Goal: Task Accomplishment & Management: Complete application form

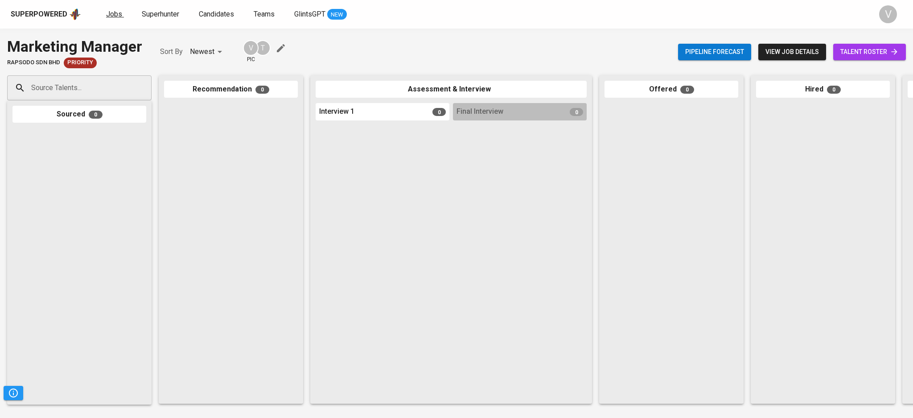
click at [111, 10] on span "Jobs" at bounding box center [114, 14] width 16 height 8
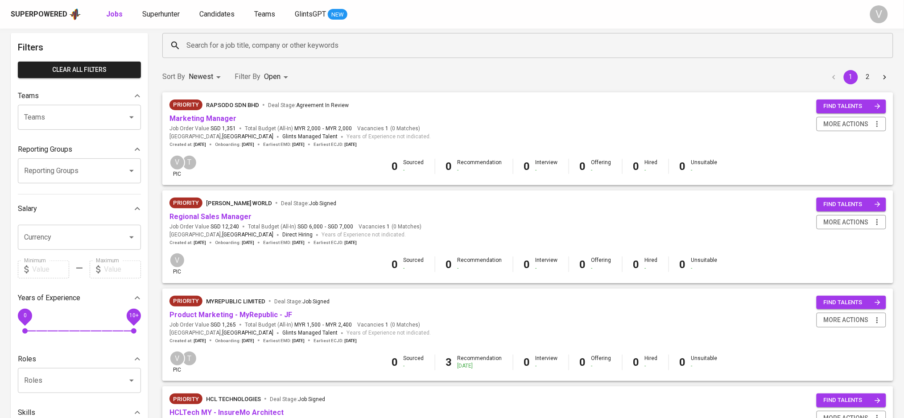
scroll to position [59, 0]
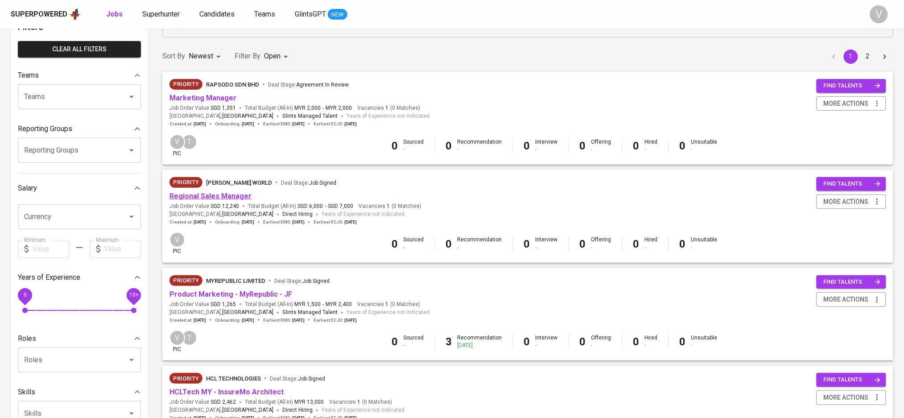
click at [214, 194] on link "Regional Sales Manager" at bounding box center [210, 196] width 82 height 8
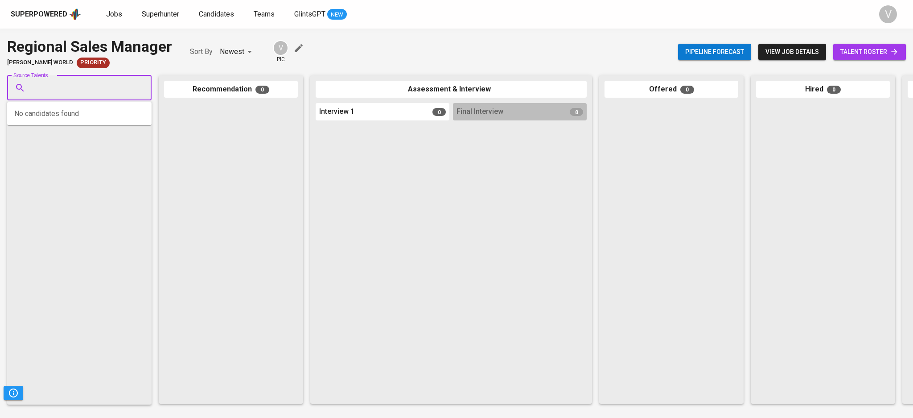
click at [110, 85] on input "Source Talents..." at bounding box center [76, 87] width 94 height 17
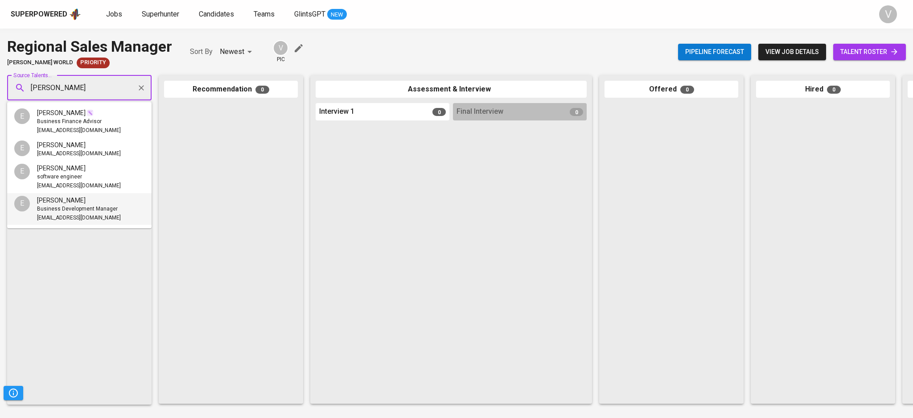
type input "[PERSON_NAME]"
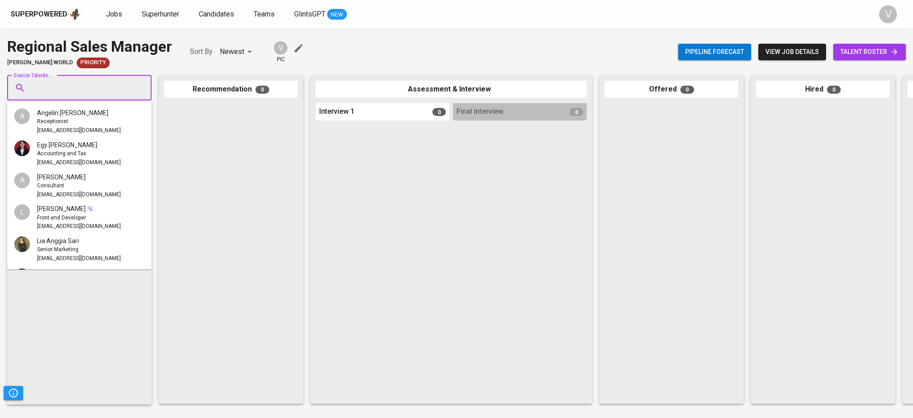
click at [62, 91] on input "Source Talents..." at bounding box center [76, 87] width 94 height 17
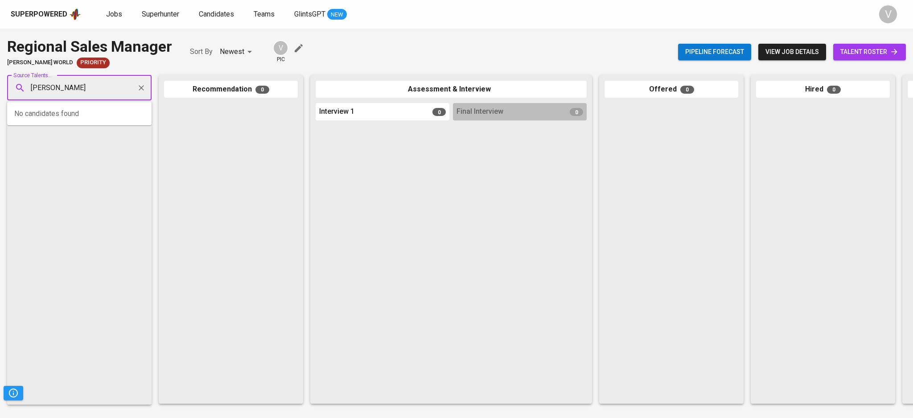
type input "[PERSON_NAME]"
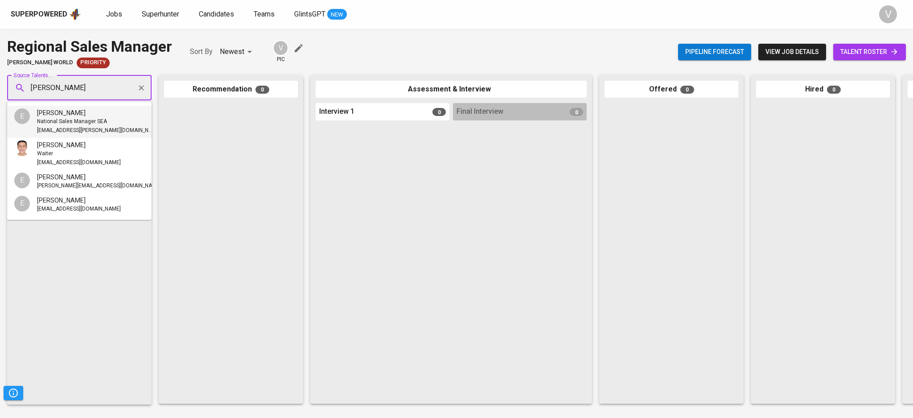
click at [66, 119] on span "National Sales Manager SEA" at bounding box center [72, 121] width 70 height 9
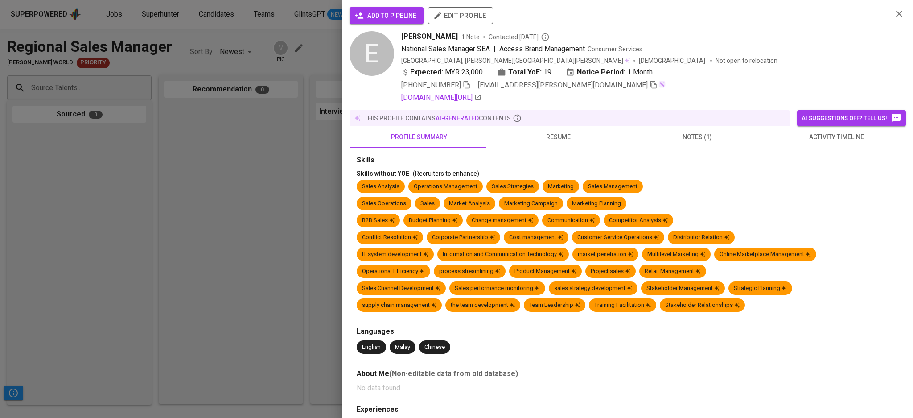
click at [398, 19] on span "add to pipeline" at bounding box center [387, 15] width 60 height 11
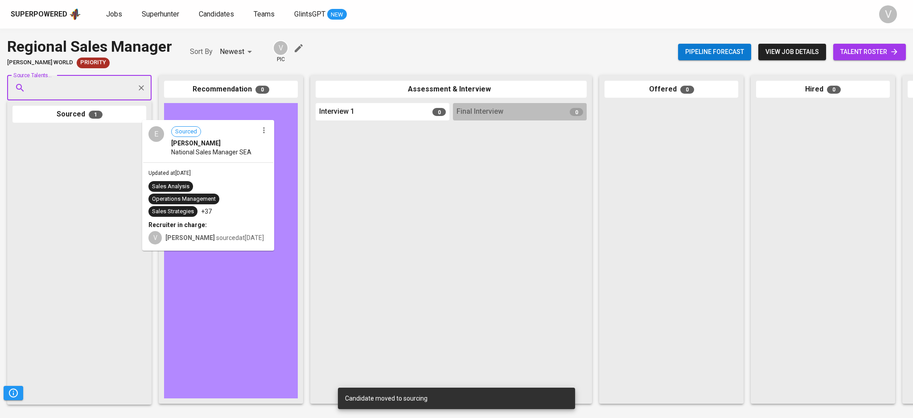
drag, startPoint x: 136, startPoint y: 155, endPoint x: 219, endPoint y: 149, distance: 82.7
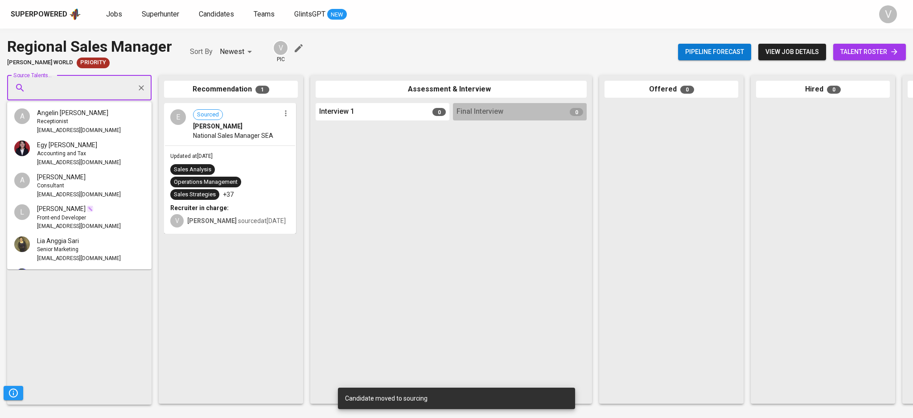
click at [70, 85] on input "Source Talents..." at bounding box center [76, 87] width 94 height 17
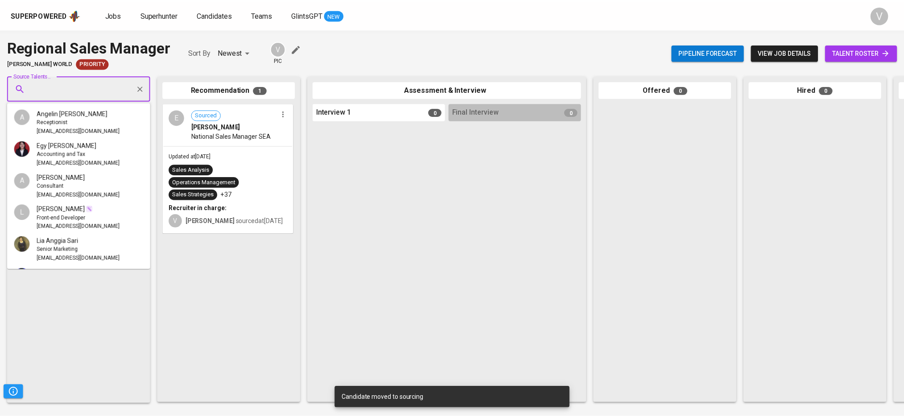
scroll to position [237, 0]
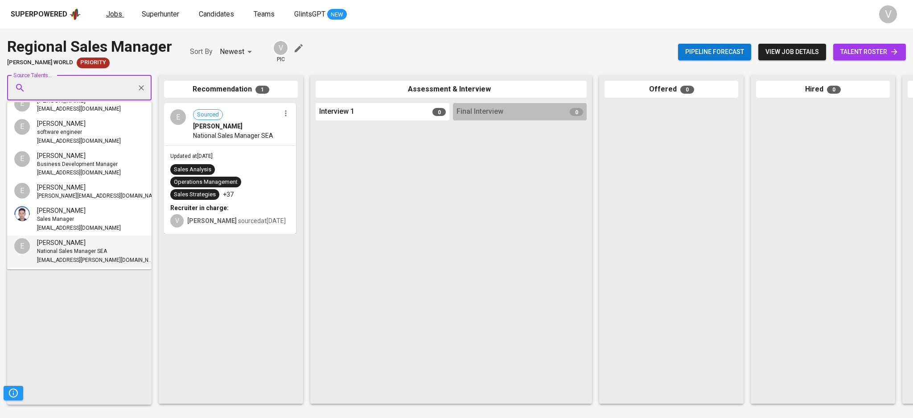
click at [122, 12] on div "Jobs Superhunter Candidates Teams GlintsGPT NEW" at bounding box center [226, 14] width 241 height 11
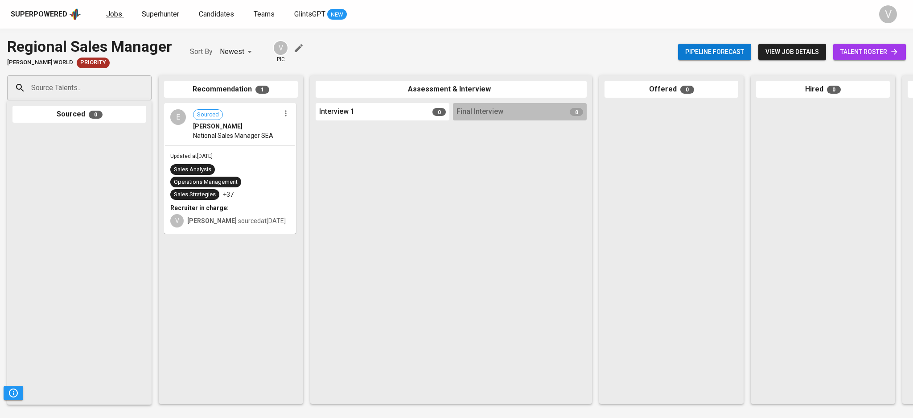
click at [119, 12] on span "Jobs" at bounding box center [114, 14] width 16 height 8
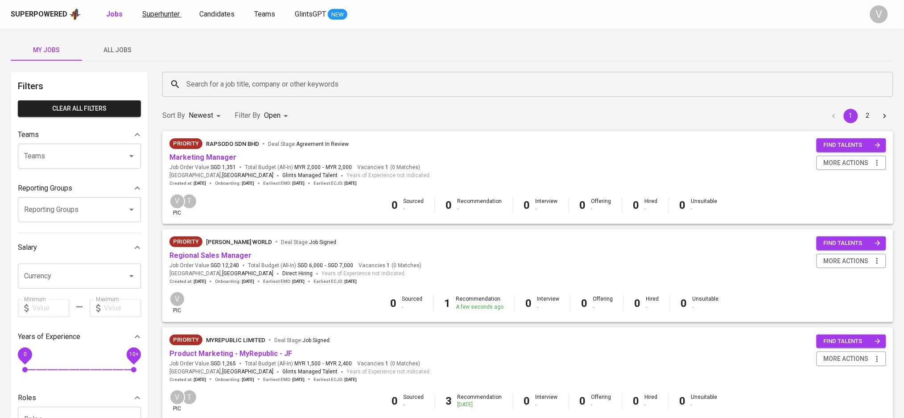
click at [149, 12] on span "Superhunter" at bounding box center [160, 14] width 37 height 8
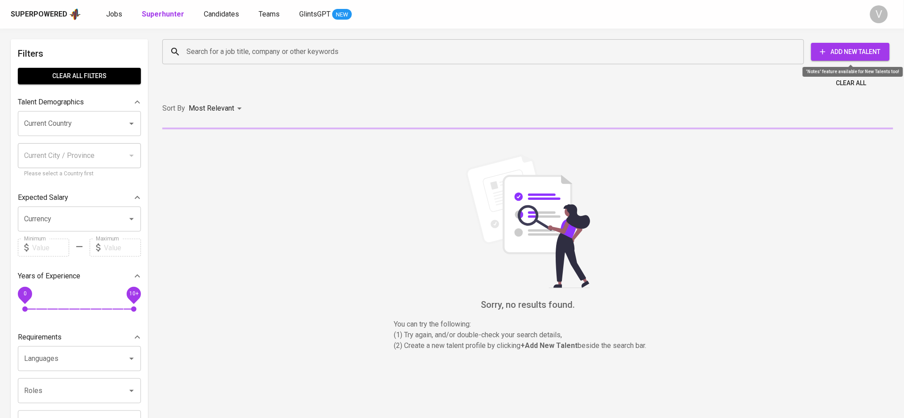
click at [842, 49] on span "Add New Talent" at bounding box center [850, 51] width 64 height 11
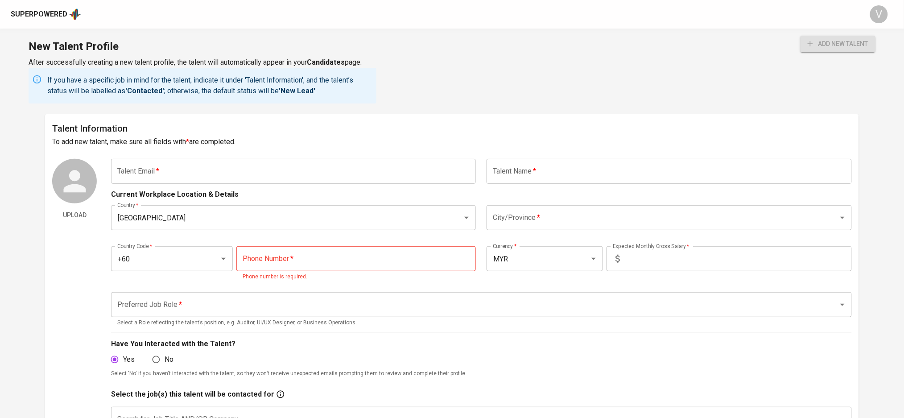
drag, startPoint x: 374, startPoint y: 166, endPoint x: 363, endPoint y: 247, distance: 81.4
click at [373, 166] on input "text" at bounding box center [293, 171] width 365 height 25
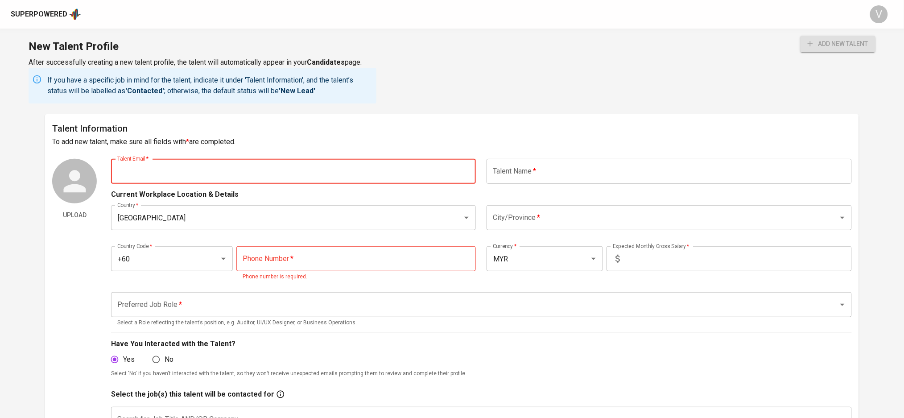
click at [317, 246] on input "tel" at bounding box center [355, 258] width 239 height 25
paste input "[PHONE_NUMBER]"
type input "[PHONE_NUMBER]"
click at [336, 169] on input "text" at bounding box center [293, 171] width 365 height 25
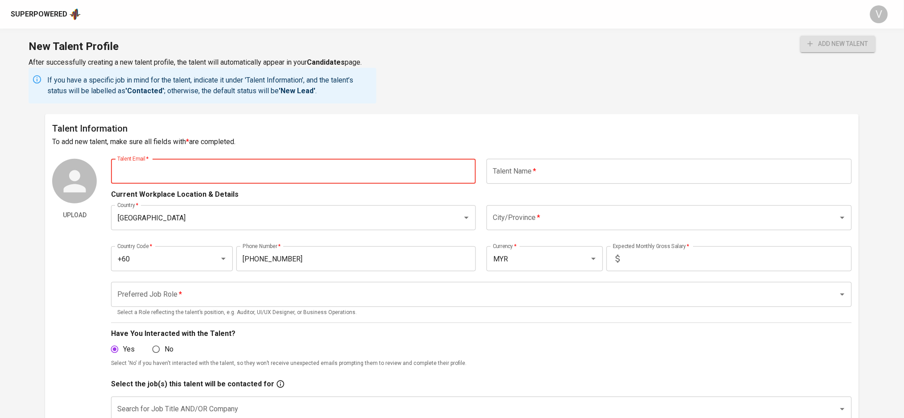
paste input "[EMAIL_ADDRESS][DOMAIN_NAME]"
type input "[EMAIL_ADDRESS][DOMAIN_NAME]"
click at [557, 163] on input "text" at bounding box center [669, 171] width 365 height 25
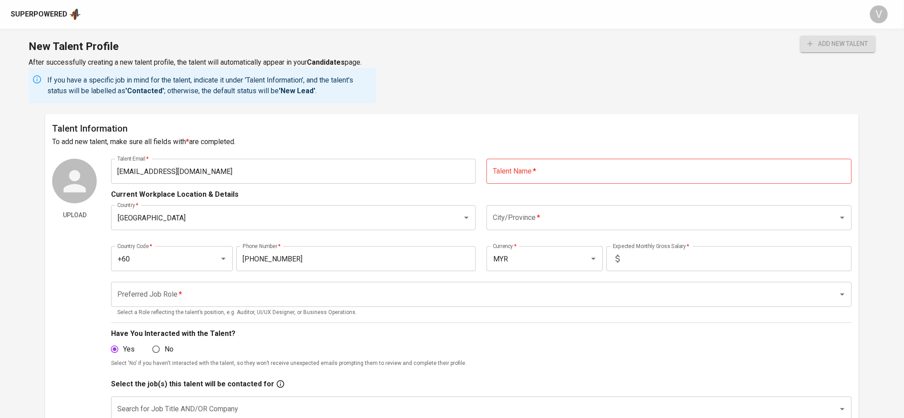
click at [573, 173] on input "text" at bounding box center [669, 171] width 365 height 25
paste input "[PERSON_NAME] [PERSON_NAME]"
type input "[PERSON_NAME] [PERSON_NAME]"
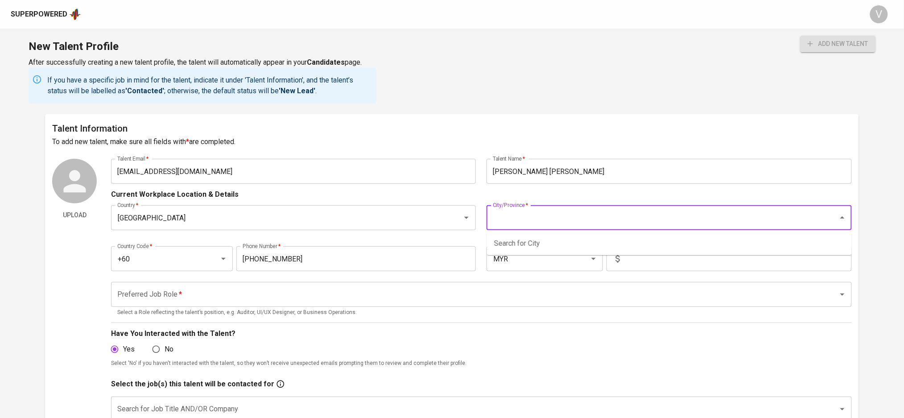
click at [525, 213] on input "City/Province   *" at bounding box center [657, 217] width 332 height 17
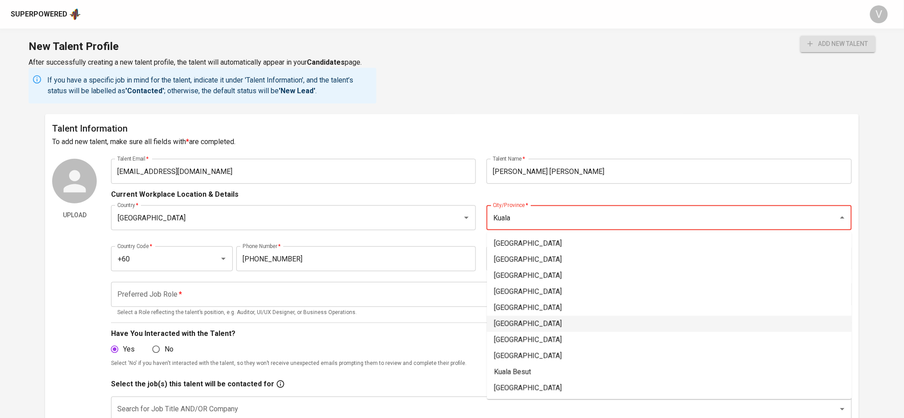
click at [527, 326] on li "[GEOGRAPHIC_DATA]" at bounding box center [669, 324] width 365 height 16
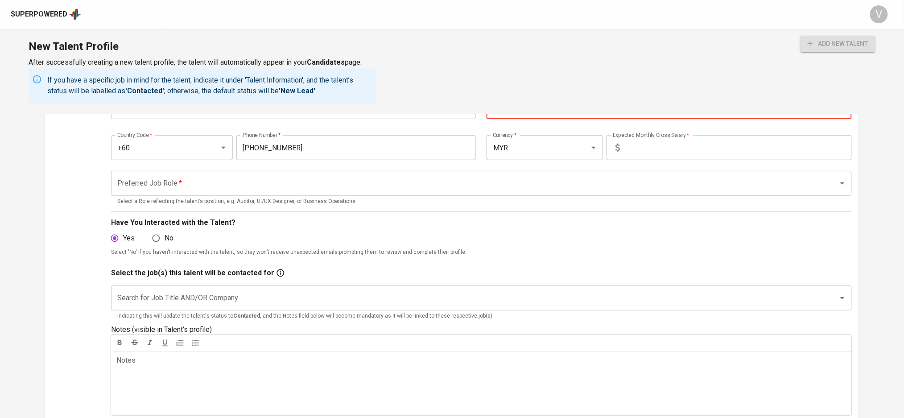
scroll to position [119, 0]
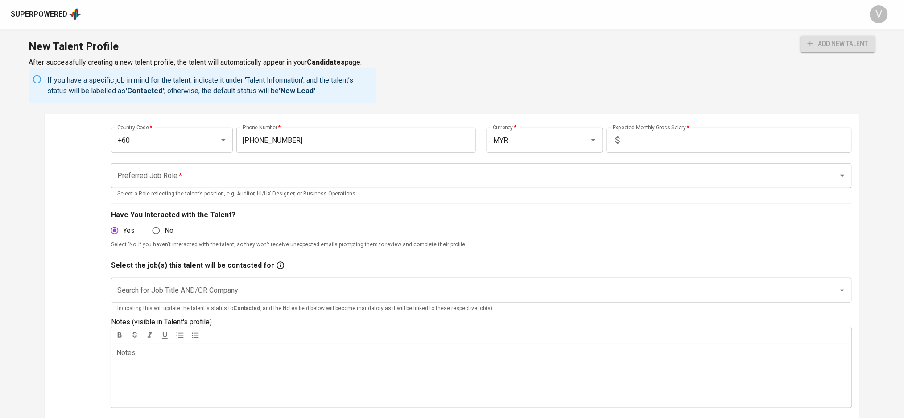
type input "[GEOGRAPHIC_DATA]"
click at [650, 138] on input "text" at bounding box center [737, 140] width 228 height 25
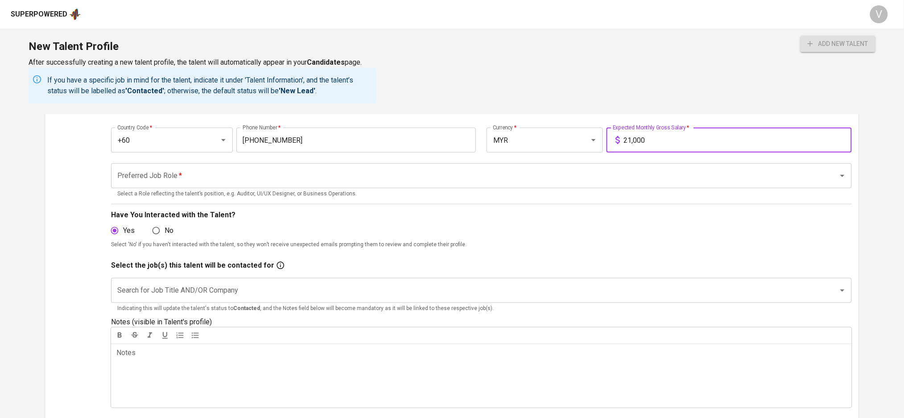
type input "21,000"
click at [218, 178] on input "Preferred Job Role   *" at bounding box center [468, 175] width 707 height 17
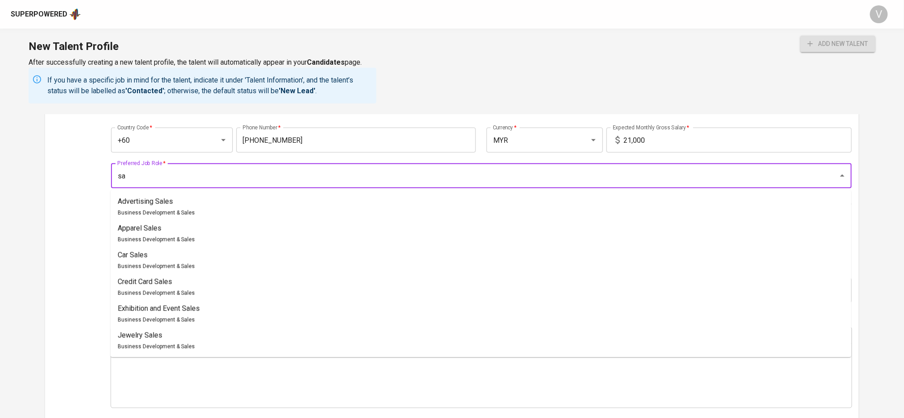
type input "s"
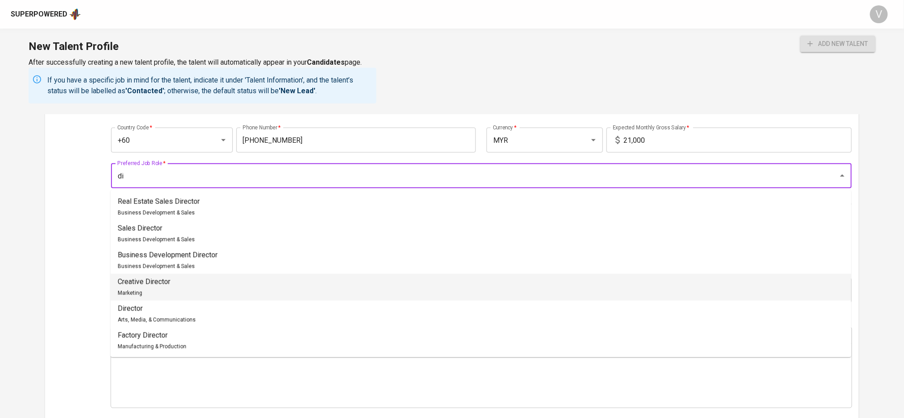
type input "d"
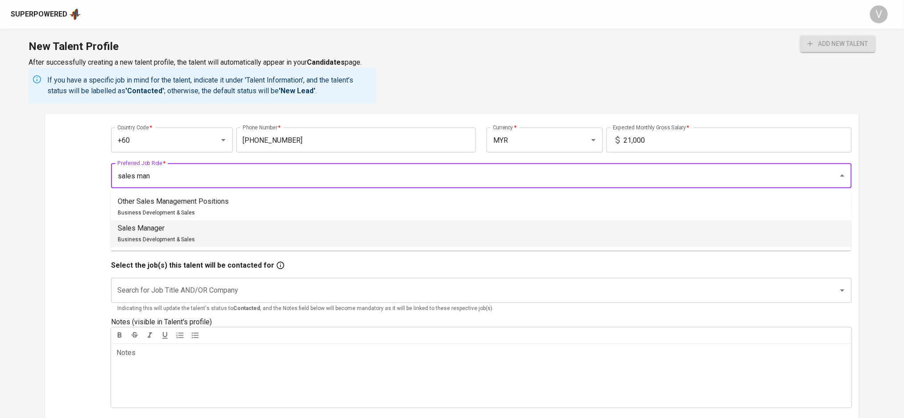
click at [217, 225] on li "Sales Manager Business Development & Sales" at bounding box center [481, 233] width 741 height 27
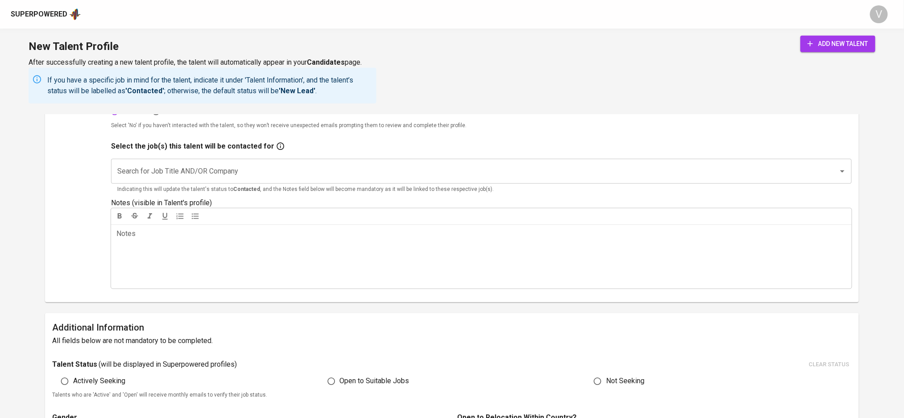
type input "Sales Manager"
click at [199, 164] on input "Search for Job Title AND/OR Company" at bounding box center [468, 171] width 707 height 17
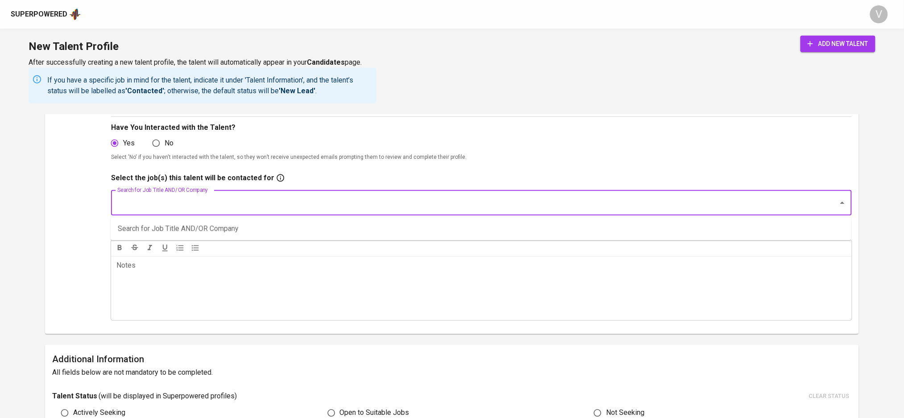
scroll to position [178, 0]
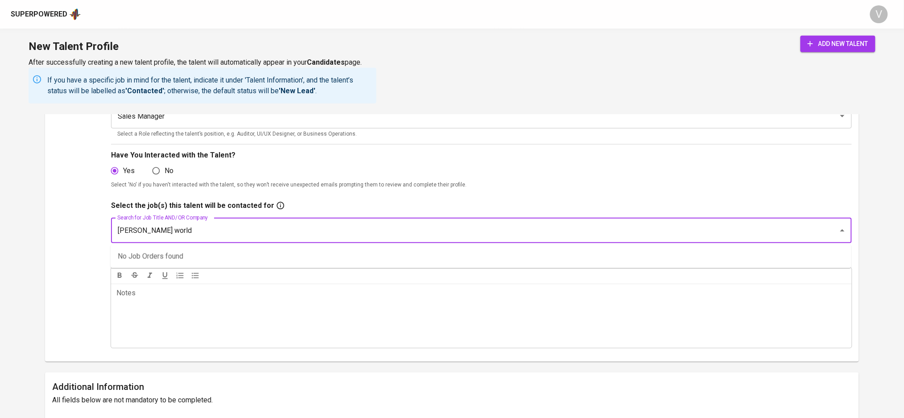
click at [181, 235] on input "[PERSON_NAME] world" at bounding box center [468, 230] width 707 height 17
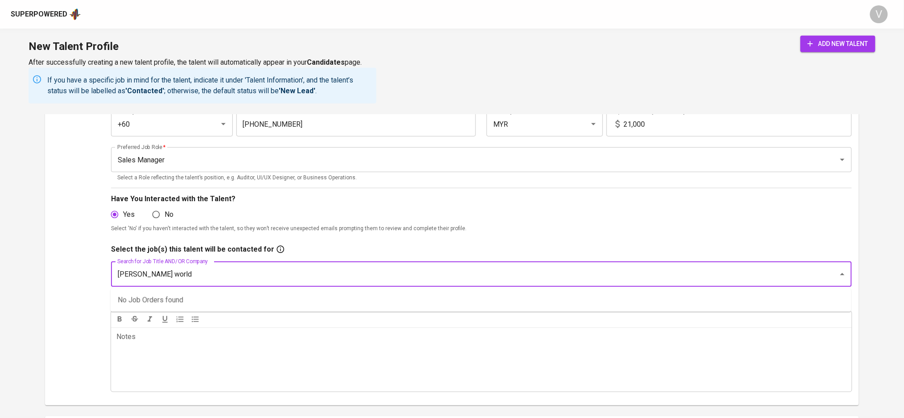
scroll to position [0, 0]
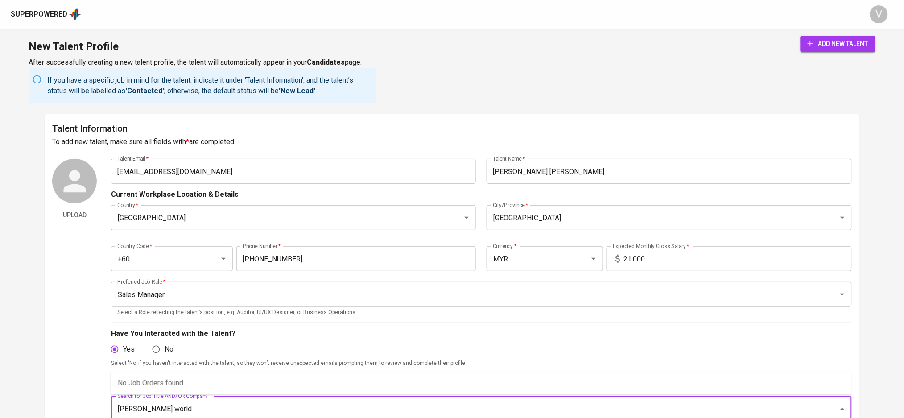
type input "[PERSON_NAME] world"
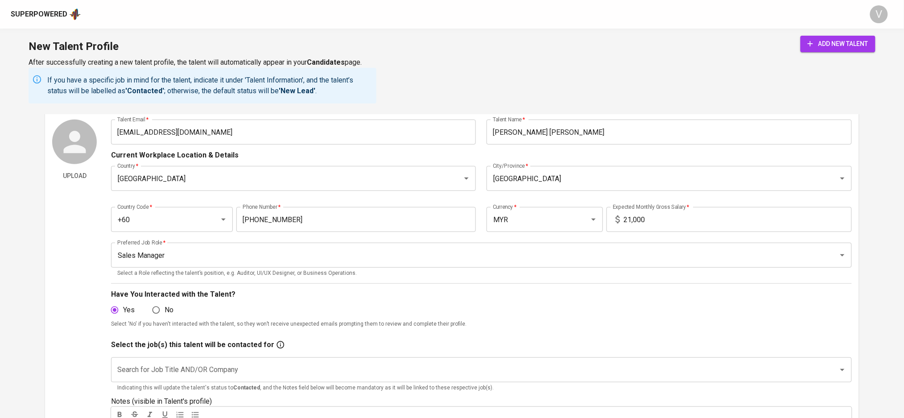
scroll to position [119, 0]
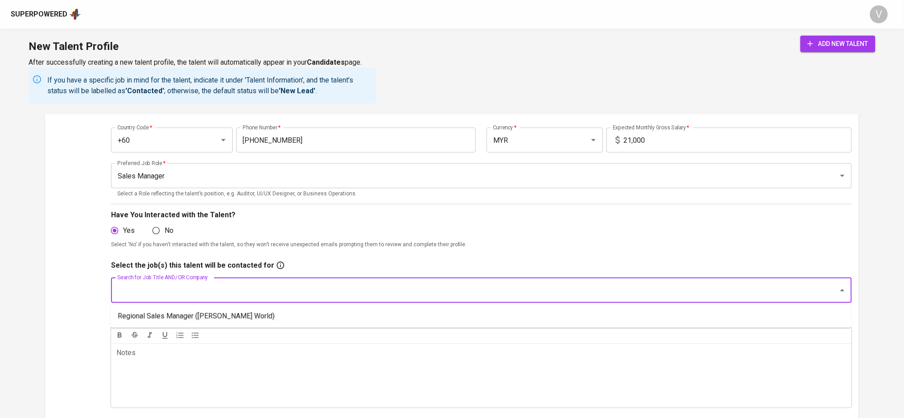
click at [165, 296] on input "Search for Job Title AND/OR Company" at bounding box center [468, 290] width 707 height 17
type input "regional"
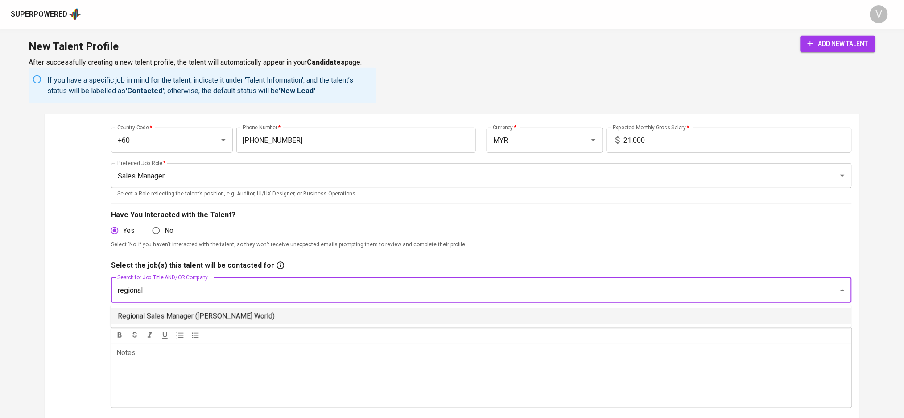
click at [211, 314] on li "Regional Sales Manager ([PERSON_NAME] World)" at bounding box center [481, 316] width 741 height 16
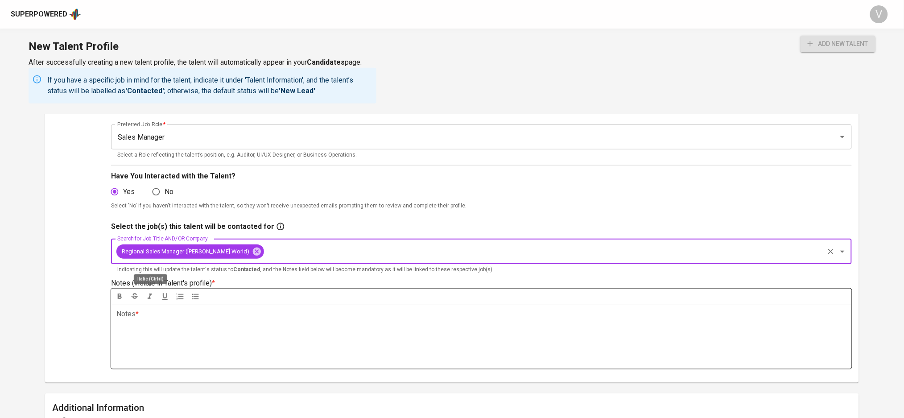
scroll to position [178, 0]
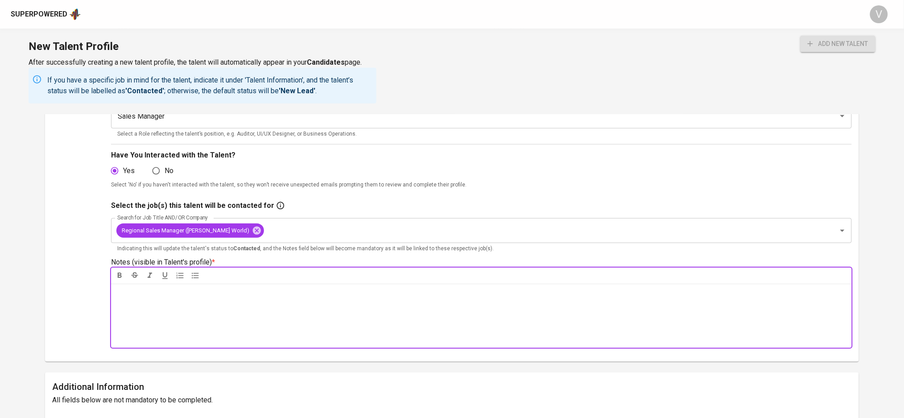
click at [155, 304] on div "Notes * ﻿" at bounding box center [481, 316] width 740 height 64
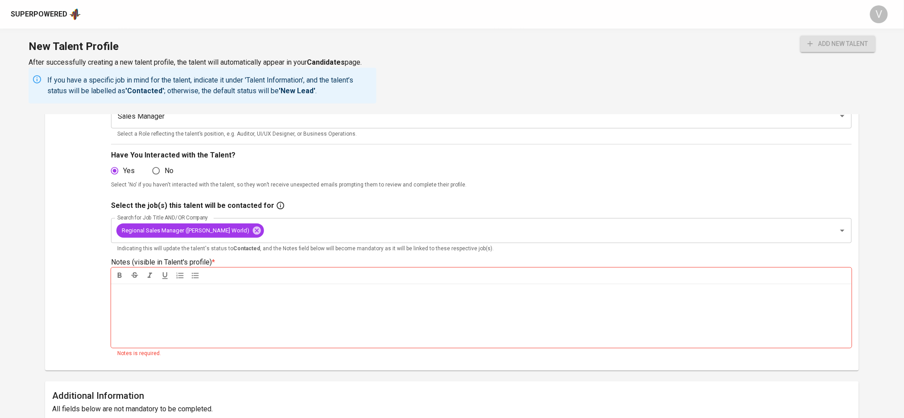
click at [268, 304] on div "Notes * ﻿" at bounding box center [481, 316] width 740 height 64
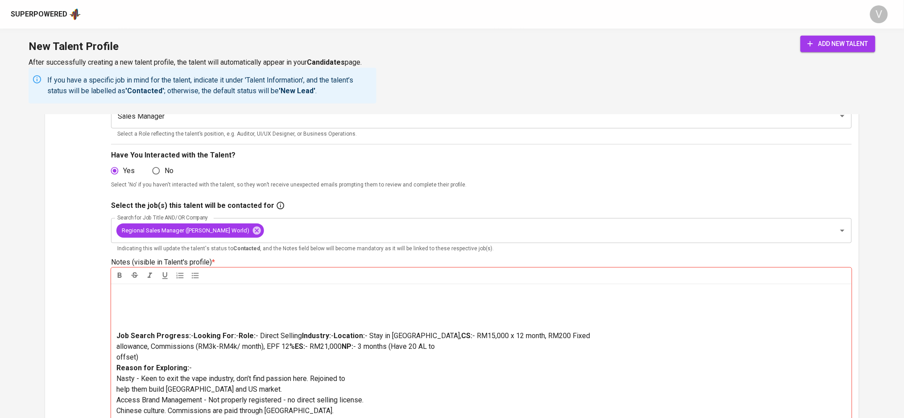
click at [154, 315] on p at bounding box center [481, 309] width 730 height 43
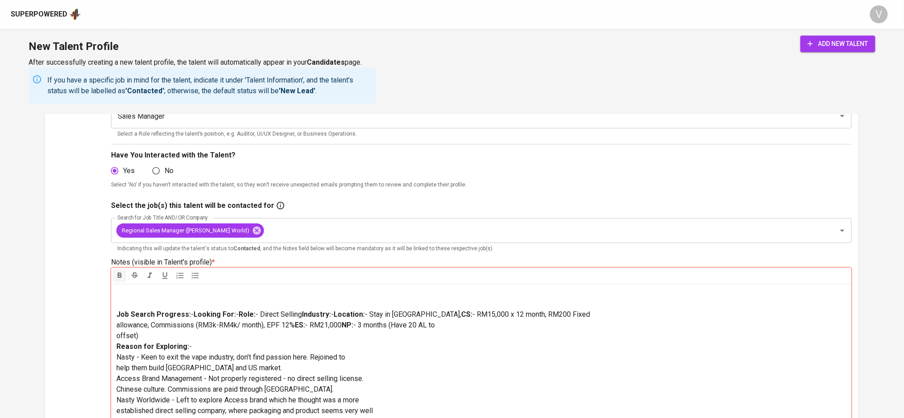
click at [120, 310] on span "Job Search Progress:" at bounding box center [153, 314] width 74 height 8
click at [116, 312] on span "Job Search Progress:" at bounding box center [153, 314] width 74 height 8
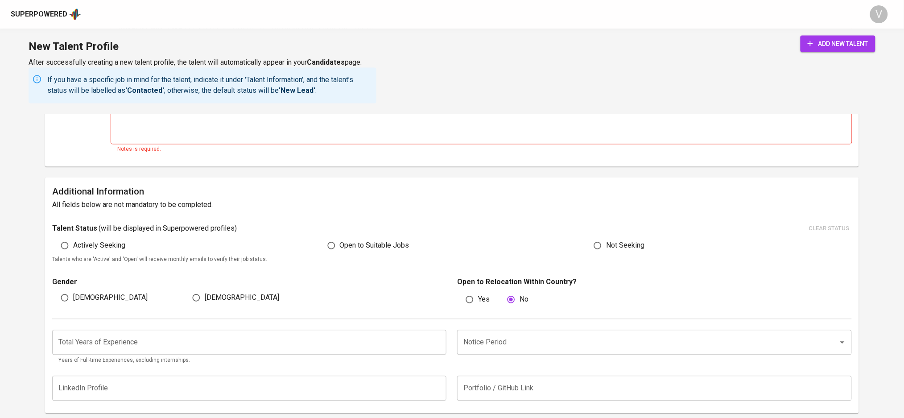
scroll to position [594, 0]
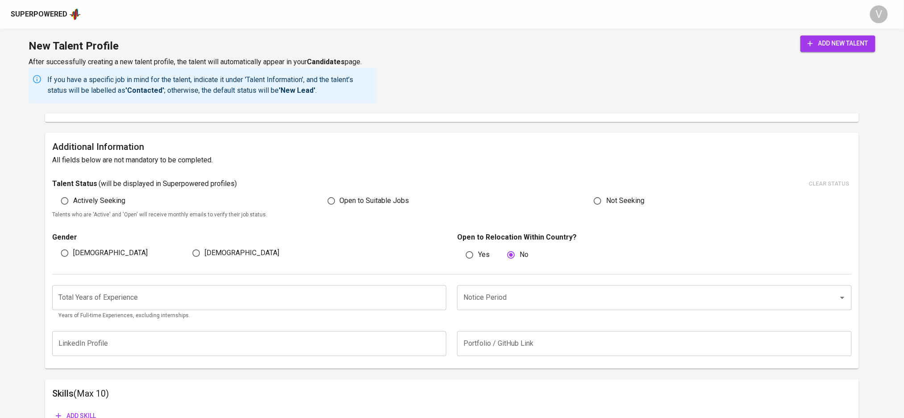
click at [327, 206] on div "Talent Status ( will be displayed in Superpowered profiles ) clear status Activ…" at bounding box center [451, 198] width 799 height 43
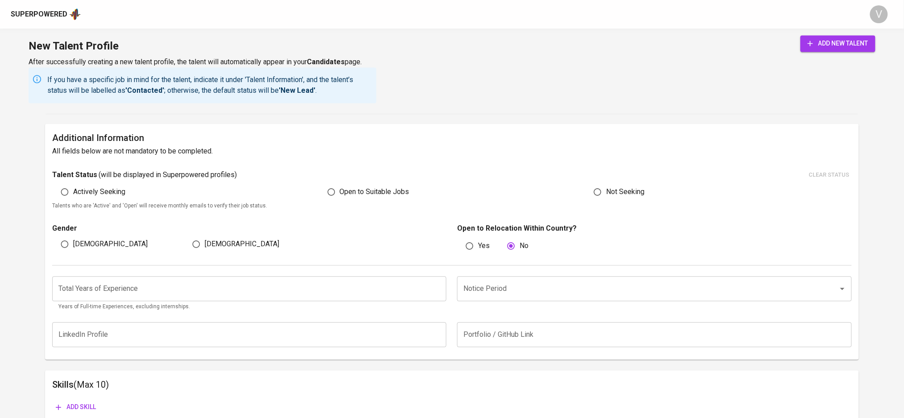
click at [100, 247] on div "[DEMOGRAPHIC_DATA]" at bounding box center [118, 244] width 132 height 17
click at [69, 249] on div "Gender [DEMOGRAPHIC_DATA] [DEMOGRAPHIC_DATA] Open to Relocation Within Country?…" at bounding box center [451, 238] width 799 height 54
click at [70, 246] on input "[DEMOGRAPHIC_DATA]" at bounding box center [64, 244] width 17 height 17
radio input "true"
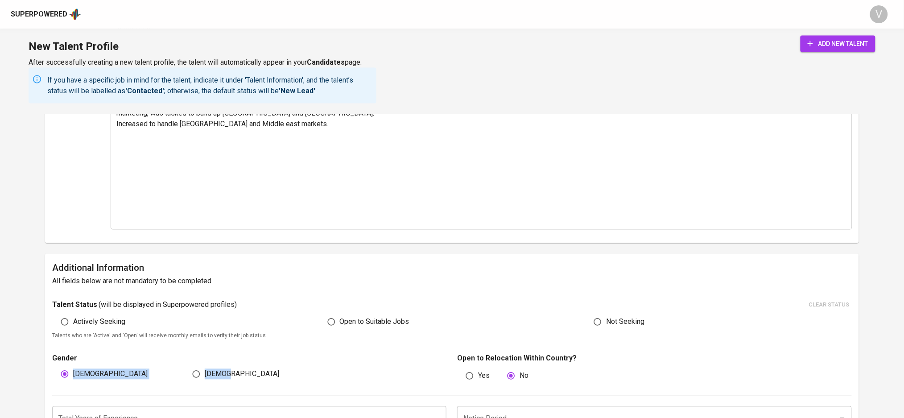
scroll to position [654, 0]
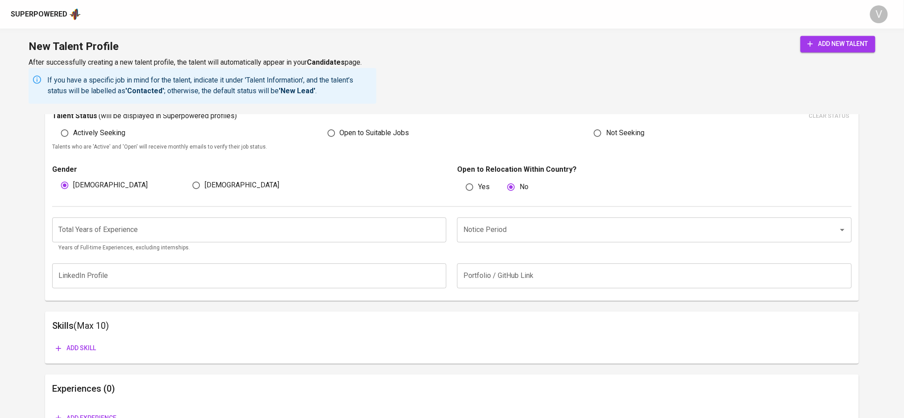
click at [144, 232] on input "number" at bounding box center [249, 229] width 394 height 25
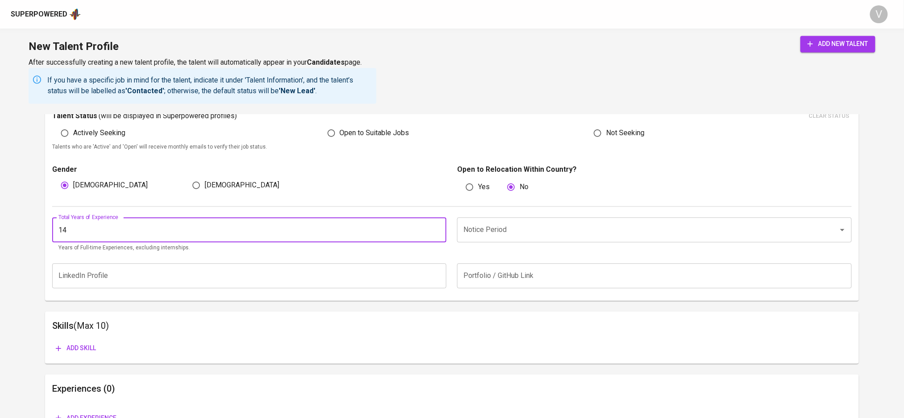
type input "14"
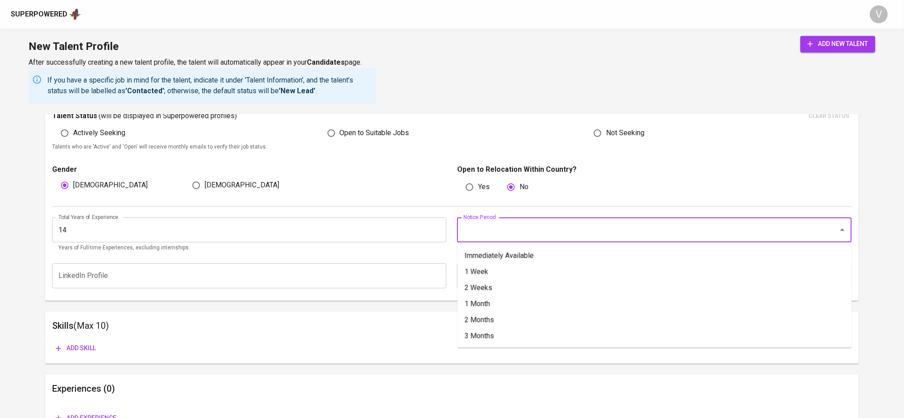
click at [510, 234] on input "Notice Period" at bounding box center [641, 229] width 361 height 17
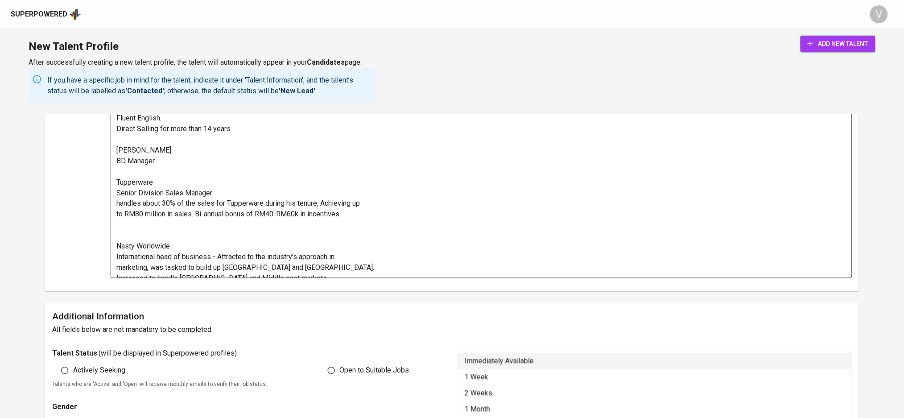
scroll to position [0, 0]
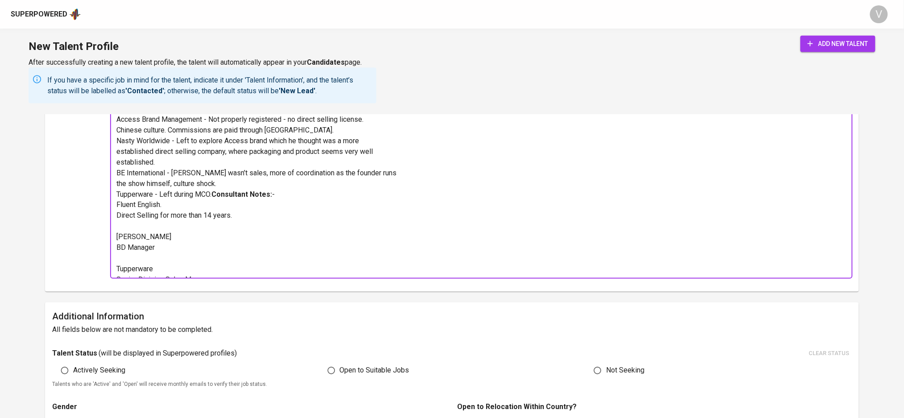
click at [116, 81] on span "- 3 months (Have 20 AL to offset)" at bounding box center [275, 71] width 318 height 19
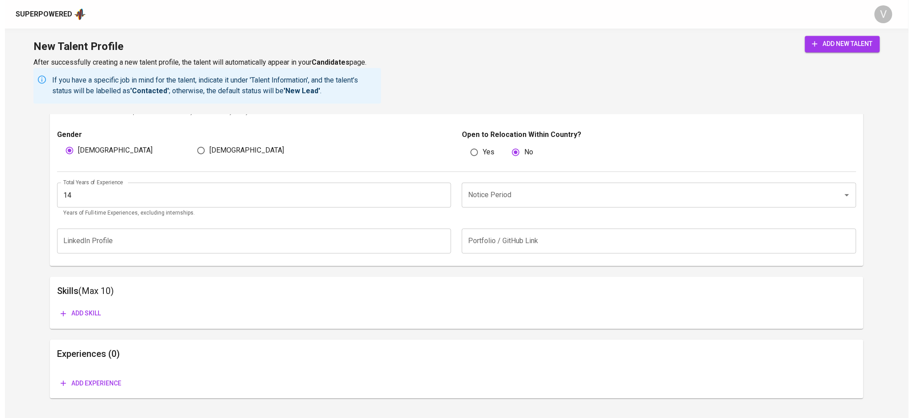
scroll to position [708, 0]
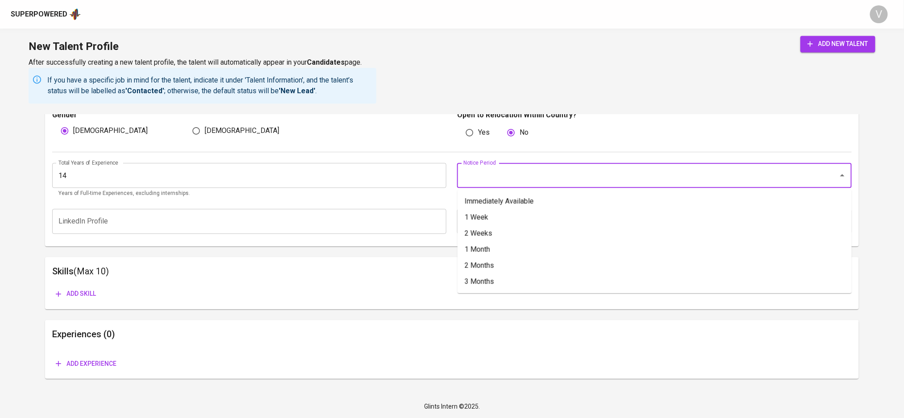
click at [524, 175] on input "Notice Period" at bounding box center [641, 175] width 361 height 17
click at [495, 266] on li "2 Months" at bounding box center [655, 265] width 394 height 16
type input "2 Months"
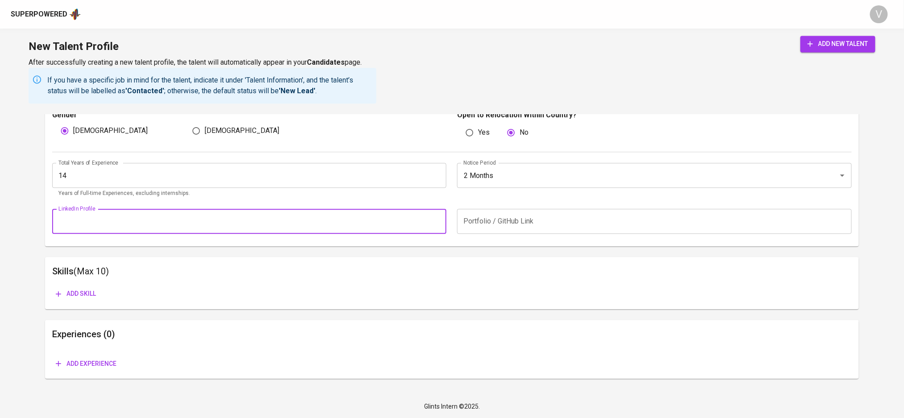
click at [261, 223] on input "text" at bounding box center [249, 221] width 394 height 25
click at [220, 227] on input "text" at bounding box center [249, 221] width 394 height 25
click at [835, 45] on span "add new talent" at bounding box center [838, 43] width 61 height 11
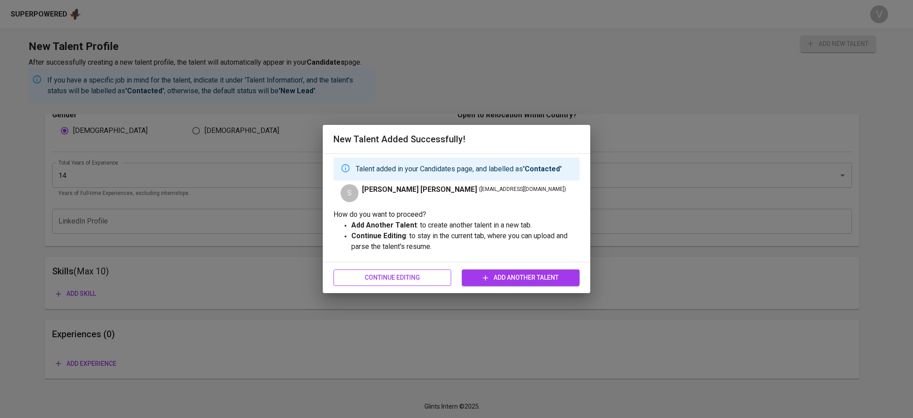
click at [411, 276] on span "Continue Editing" at bounding box center [392, 277] width 103 height 11
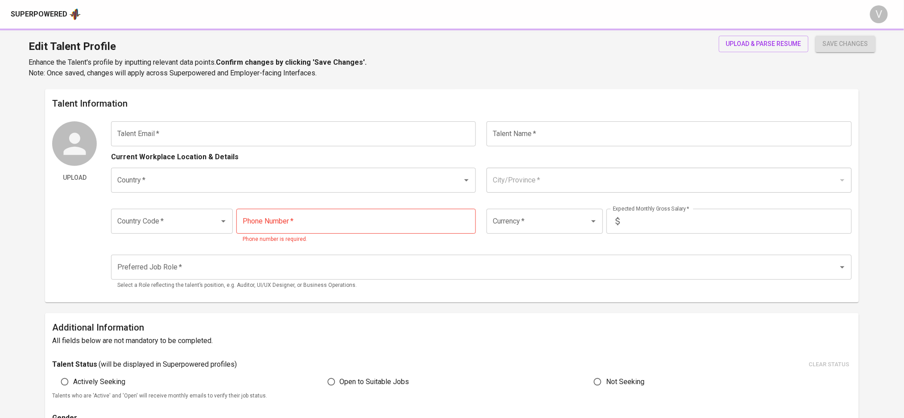
type input "[EMAIL_ADDRESS][DOMAIN_NAME]"
type input "[PERSON_NAME] [PERSON_NAME]"
type input "[GEOGRAPHIC_DATA]"
type input "+60"
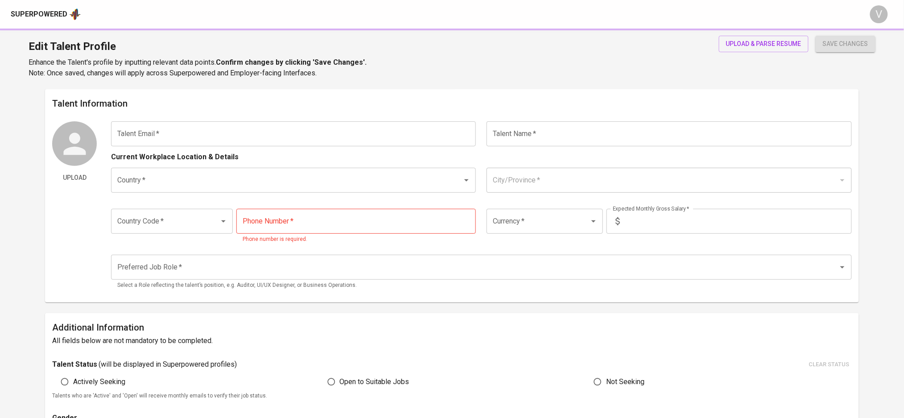
type input "[PHONE_NUMBER]"
type input "MYR"
type input "21,000"
type input "Sales Manager"
radio input "true"
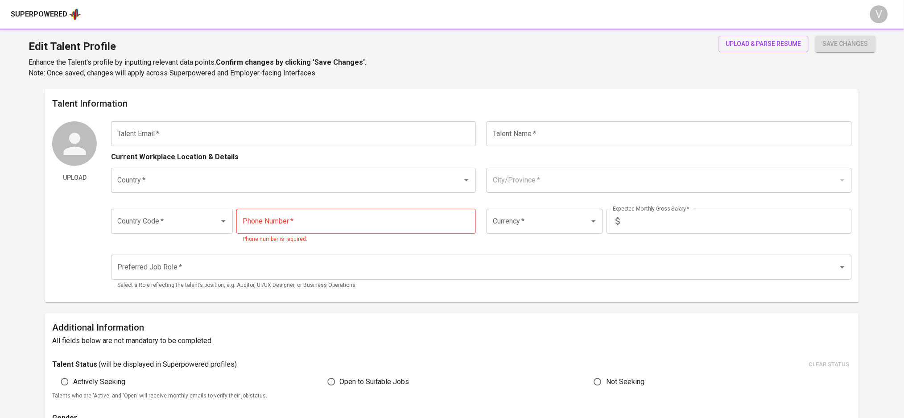
type input "14"
type input "2 Months"
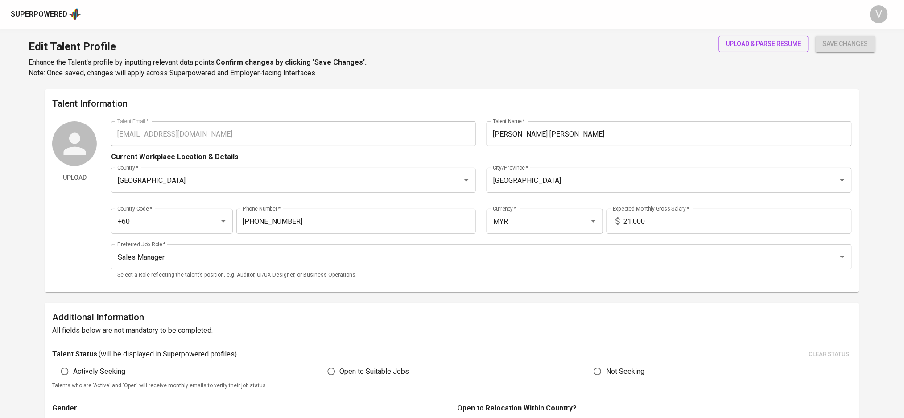
click at [747, 43] on span "upload & parse resume" at bounding box center [763, 43] width 75 height 11
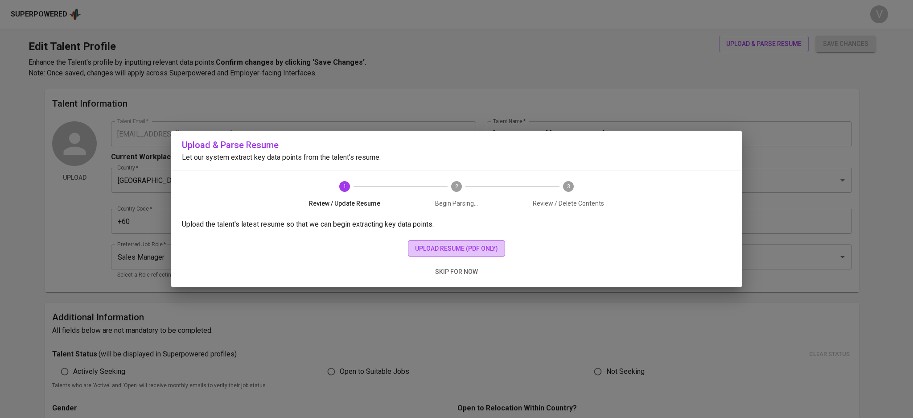
click at [420, 242] on button "upload resume (pdf only)" at bounding box center [456, 248] width 97 height 16
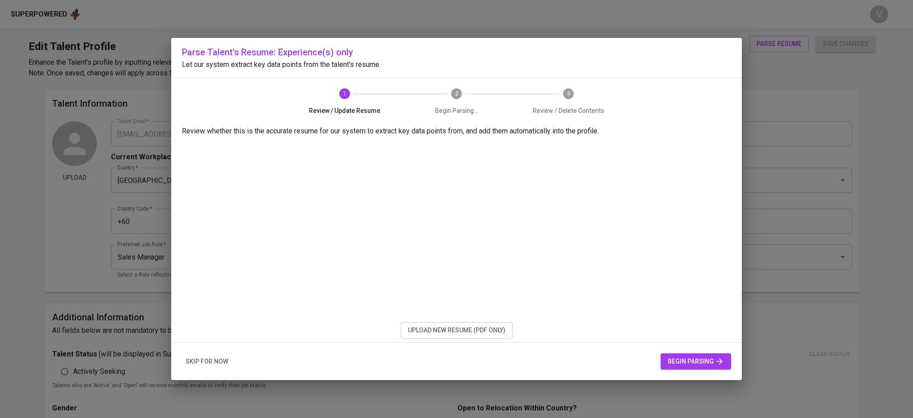
click at [702, 363] on span "begin parsing" at bounding box center [696, 361] width 56 height 11
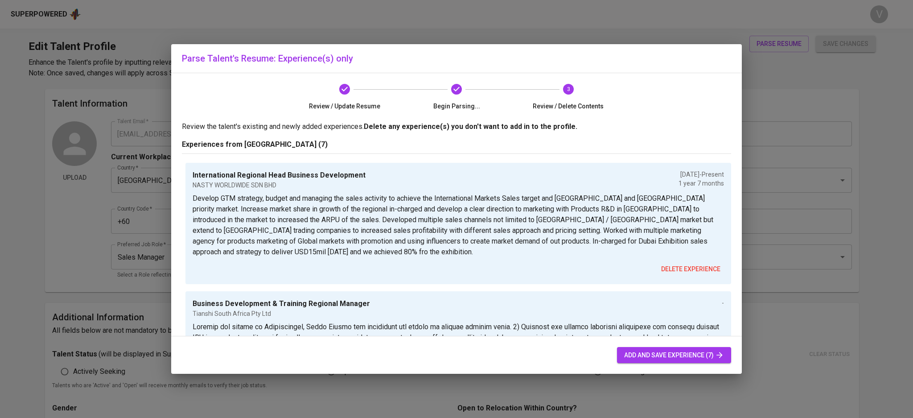
click at [643, 356] on span "add and save experience (7)" at bounding box center [674, 355] width 100 height 11
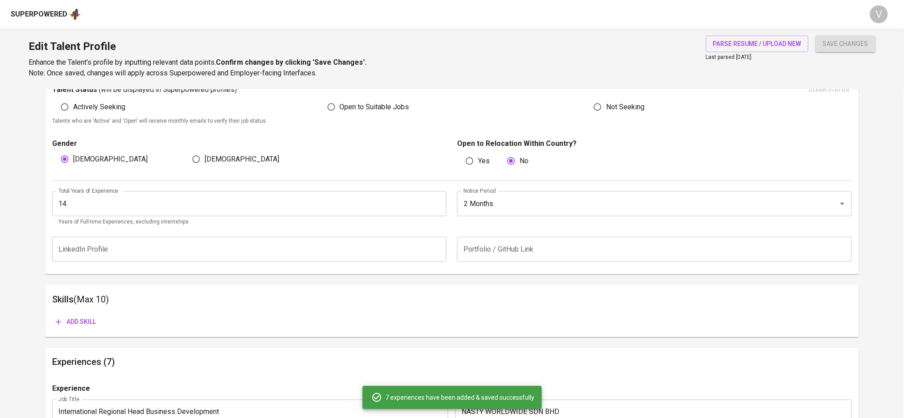
scroll to position [293, 0]
